Goal: Task Accomplishment & Management: Complete application form

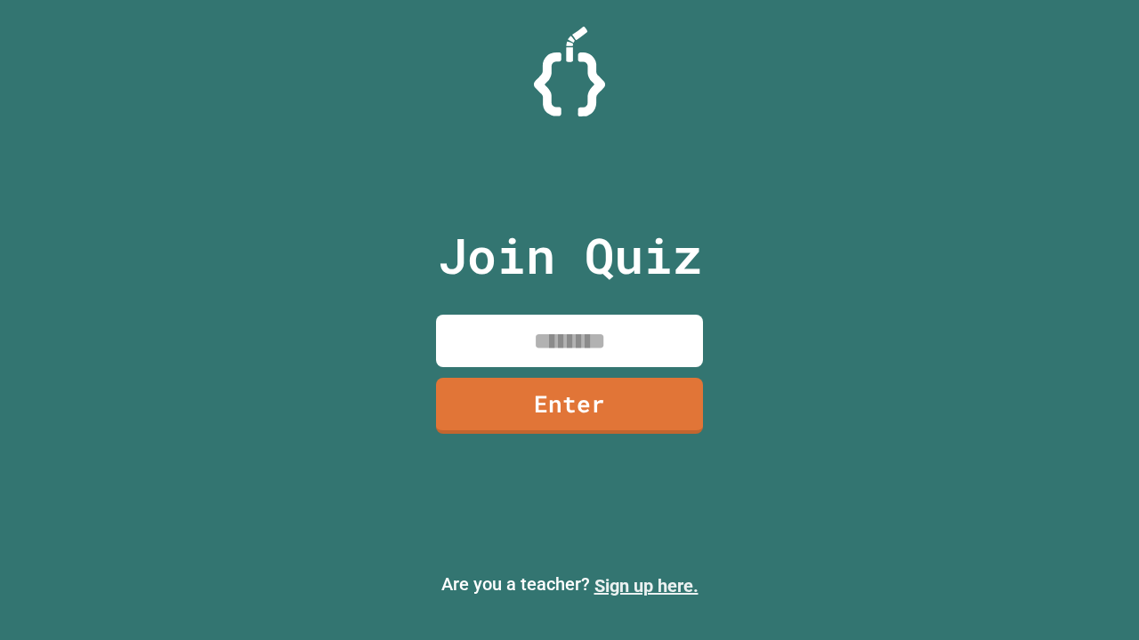
click at [646, 586] on link "Sign up here." at bounding box center [646, 585] width 104 height 21
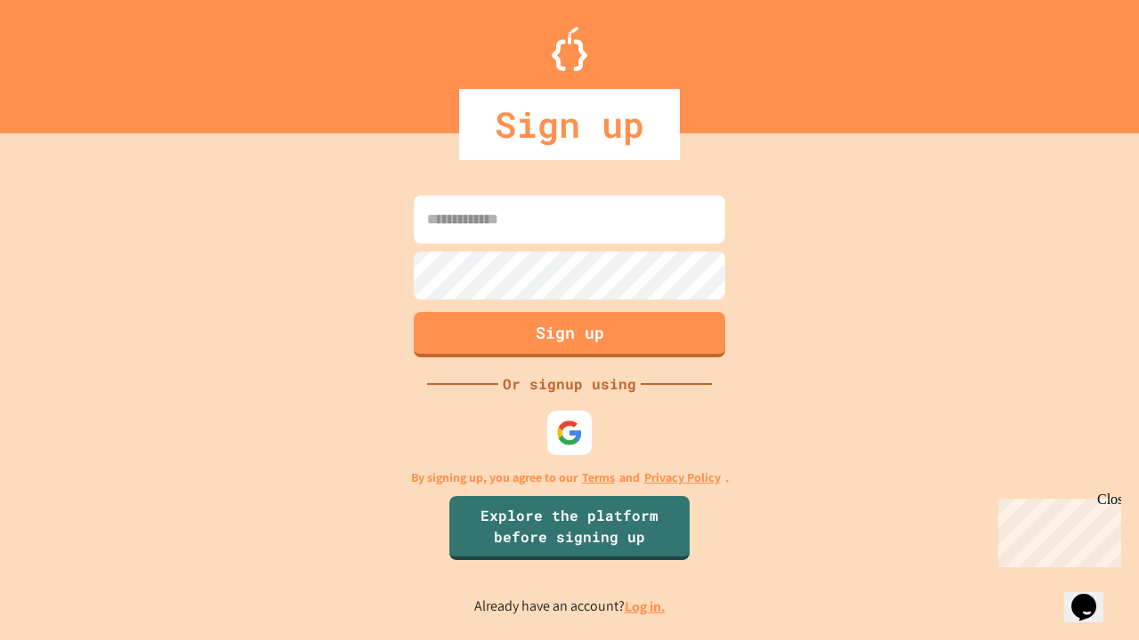
click at [646, 607] on link "Log in." at bounding box center [644, 607] width 41 height 19
